Goal: Task Accomplishment & Management: Manage account settings

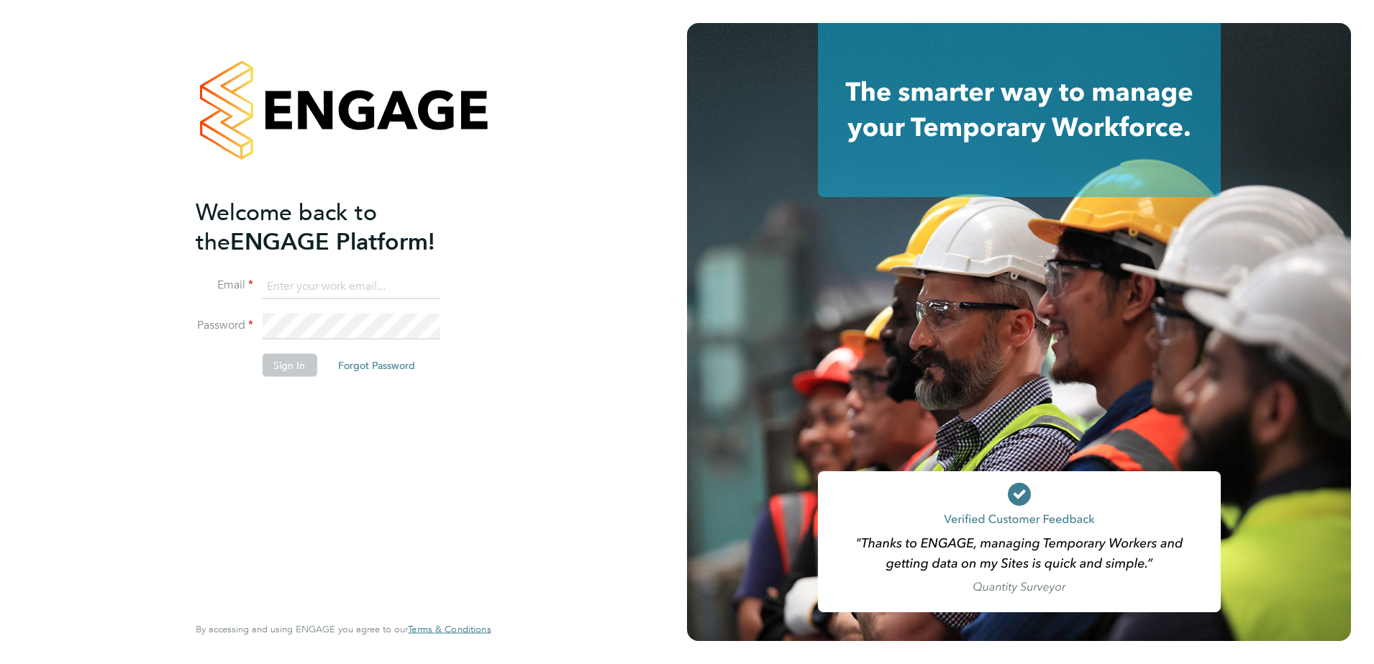
type input "kieran.ryder@abm.com"
click at [404, 463] on div "Welcome back to the ENGAGE Platform! Email kieran.ryder@abm.com Password Sign I…" at bounding box center [336, 404] width 281 height 414
click at [299, 368] on button "Sign In" at bounding box center [289, 364] width 55 height 23
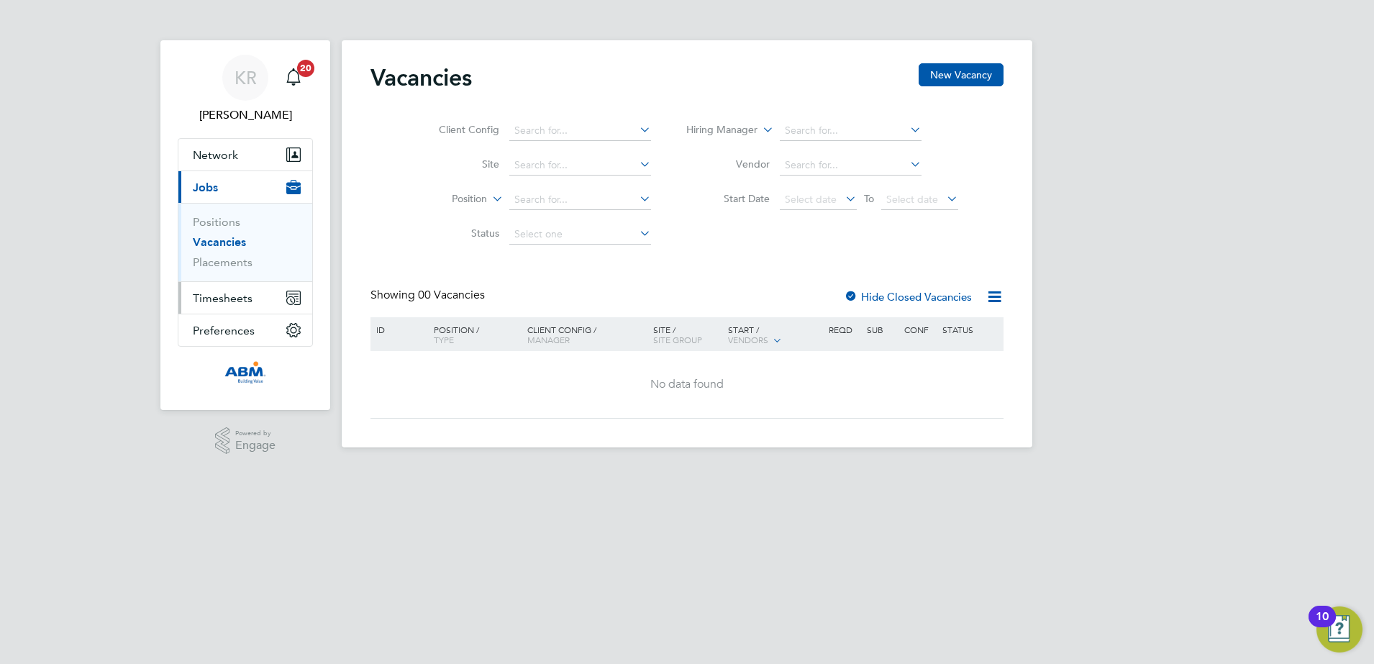
click at [227, 296] on span "Timesheets" at bounding box center [223, 298] width 60 height 14
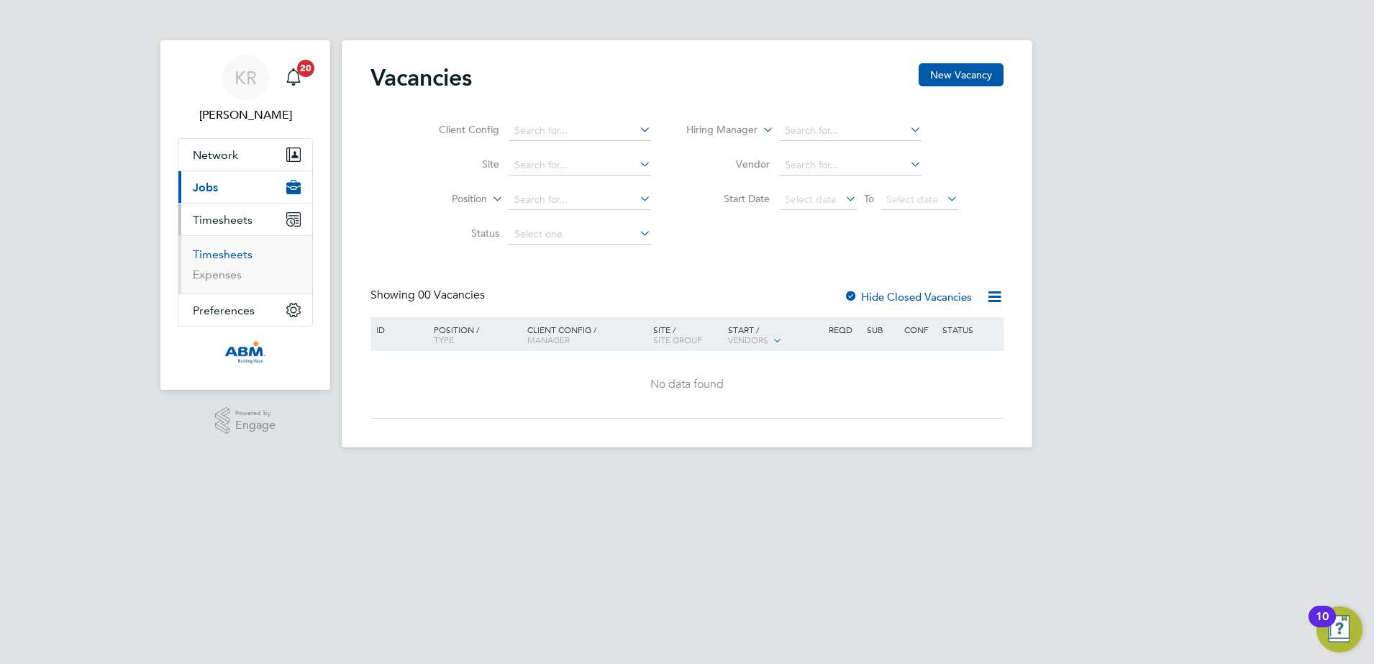
click at [241, 248] on link "Timesheets" at bounding box center [223, 255] width 60 height 14
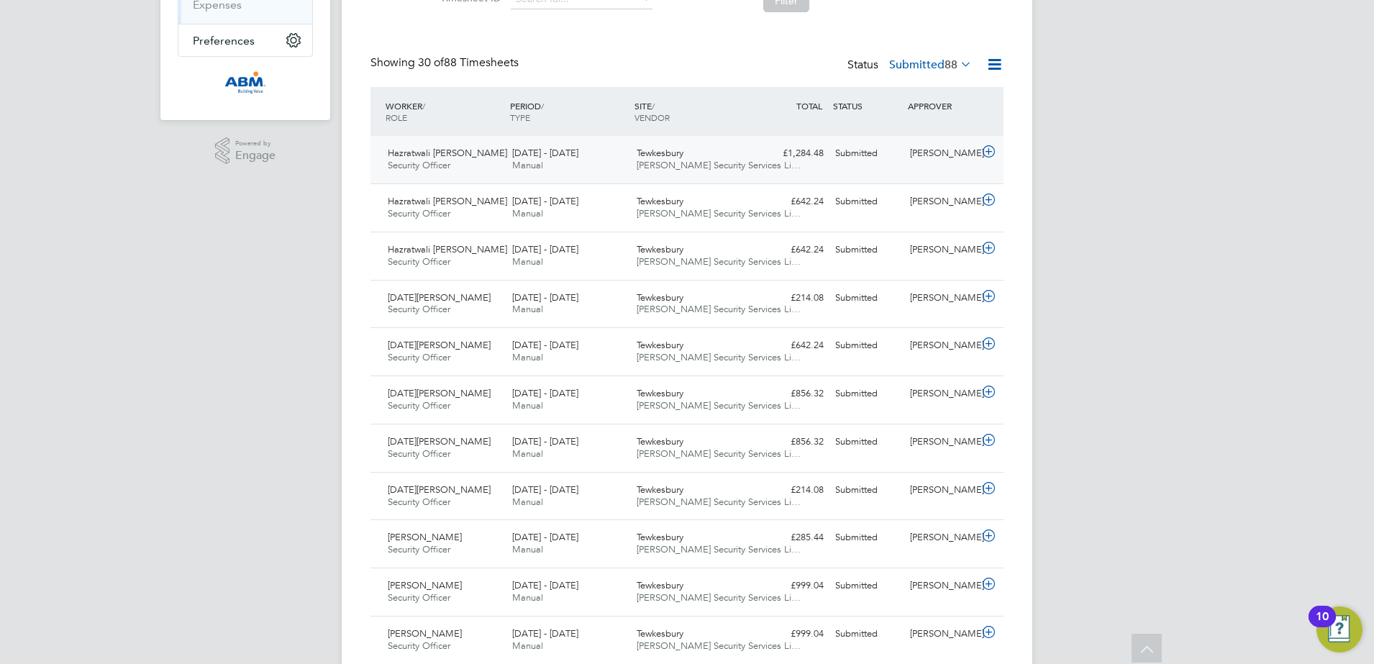
click at [989, 148] on icon at bounding box center [989, 152] width 18 height 12
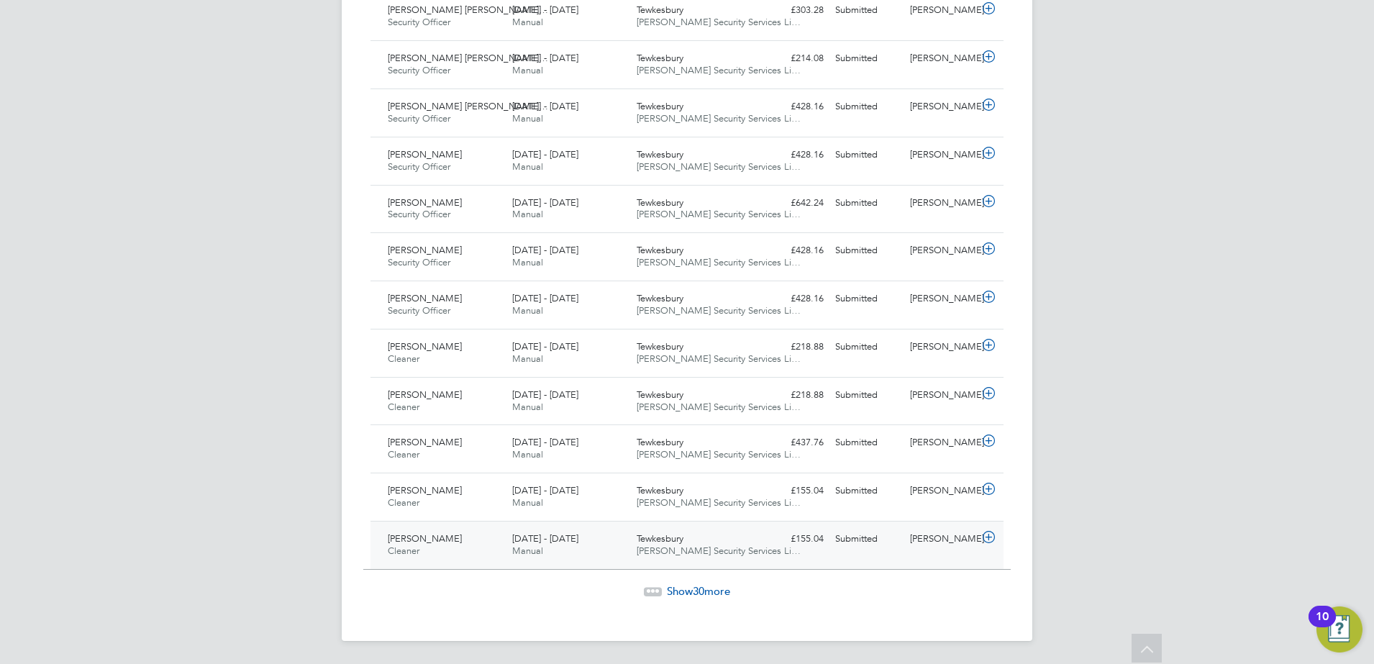
click at [991, 541] on icon at bounding box center [989, 538] width 18 height 12
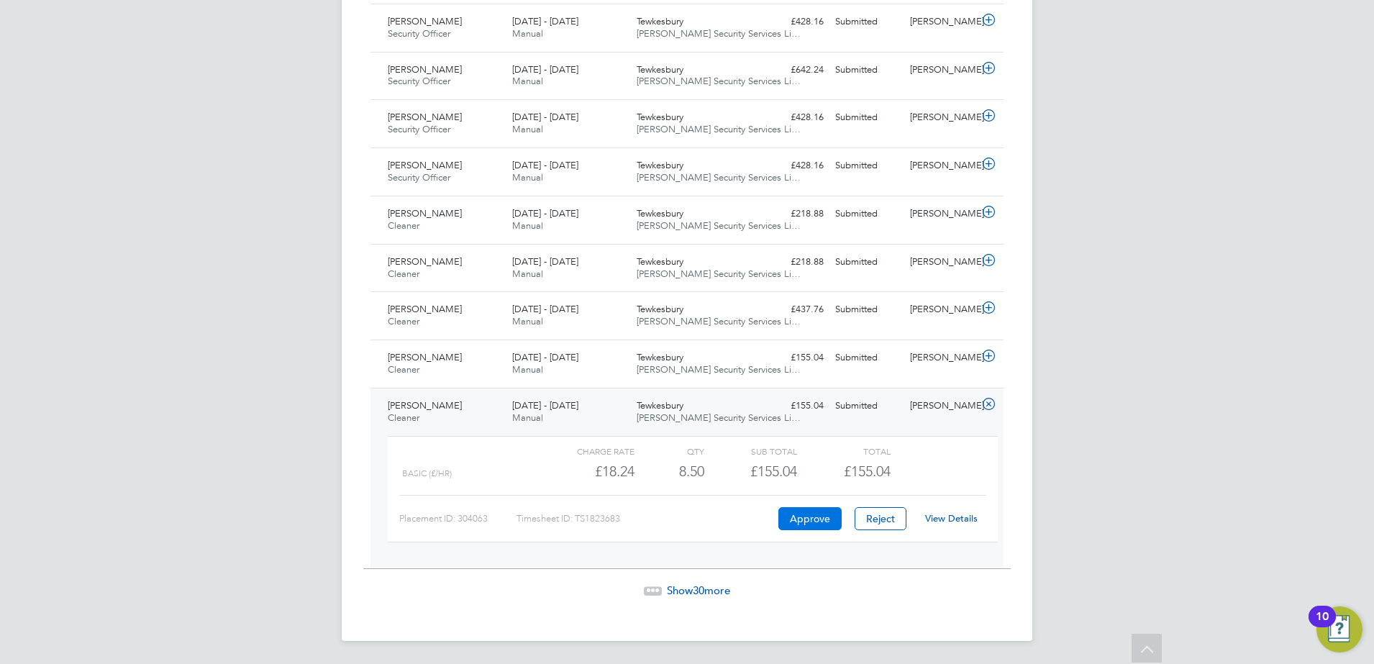
click at [809, 519] on button "Approve" at bounding box center [810, 518] width 63 height 23
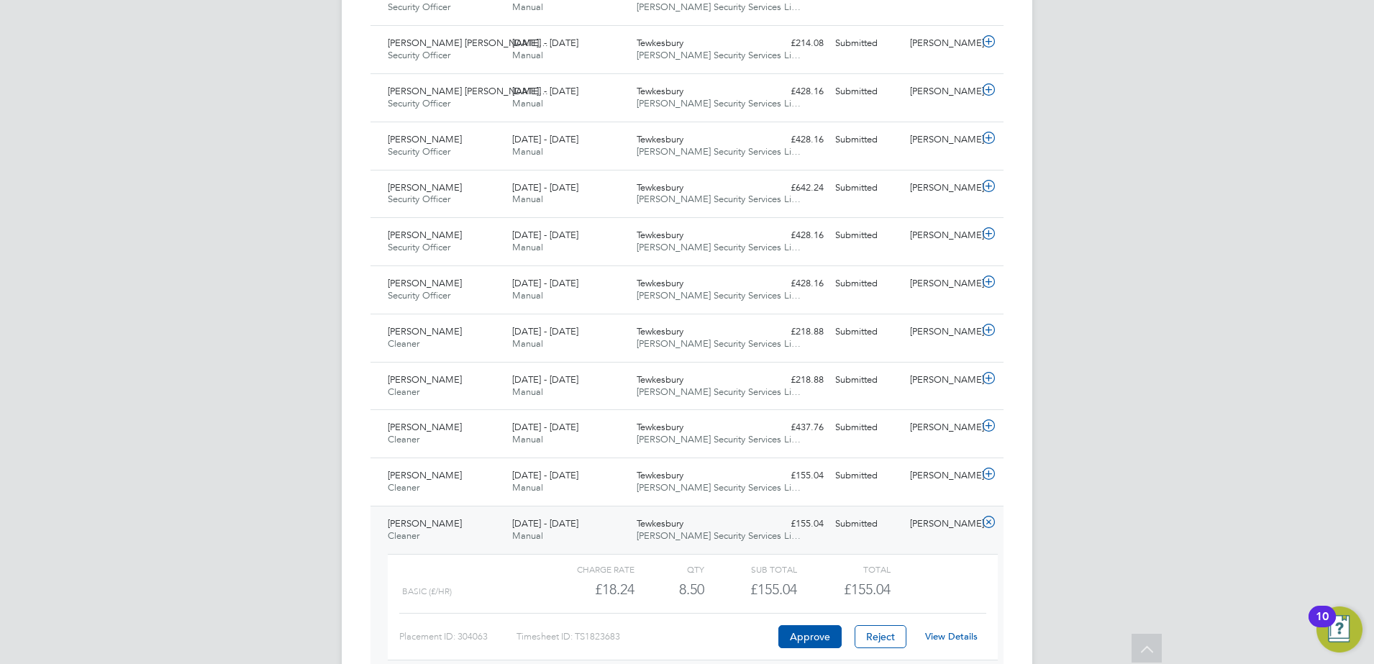
scroll to position [1274, 0]
